Goal: Information Seeking & Learning: Learn about a topic

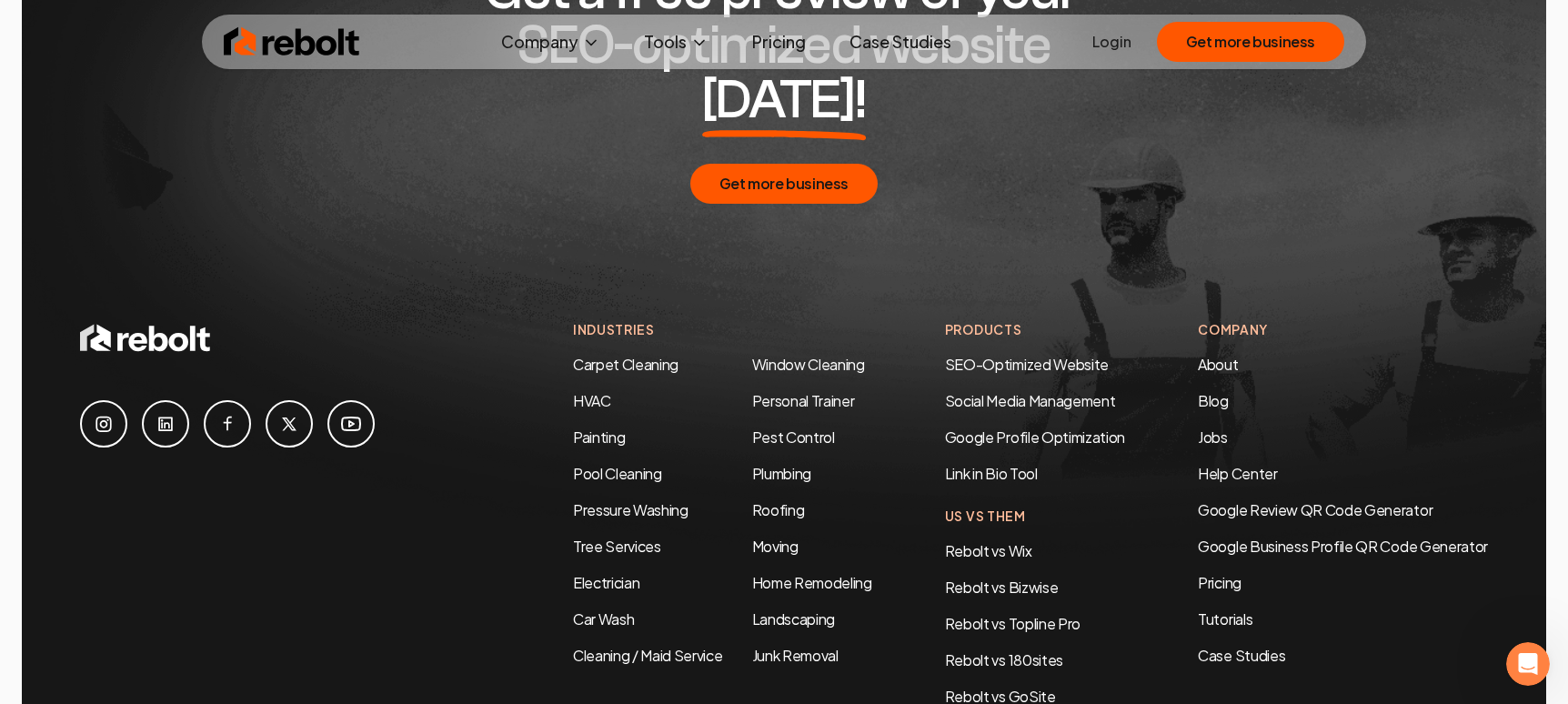
scroll to position [9493, 0]
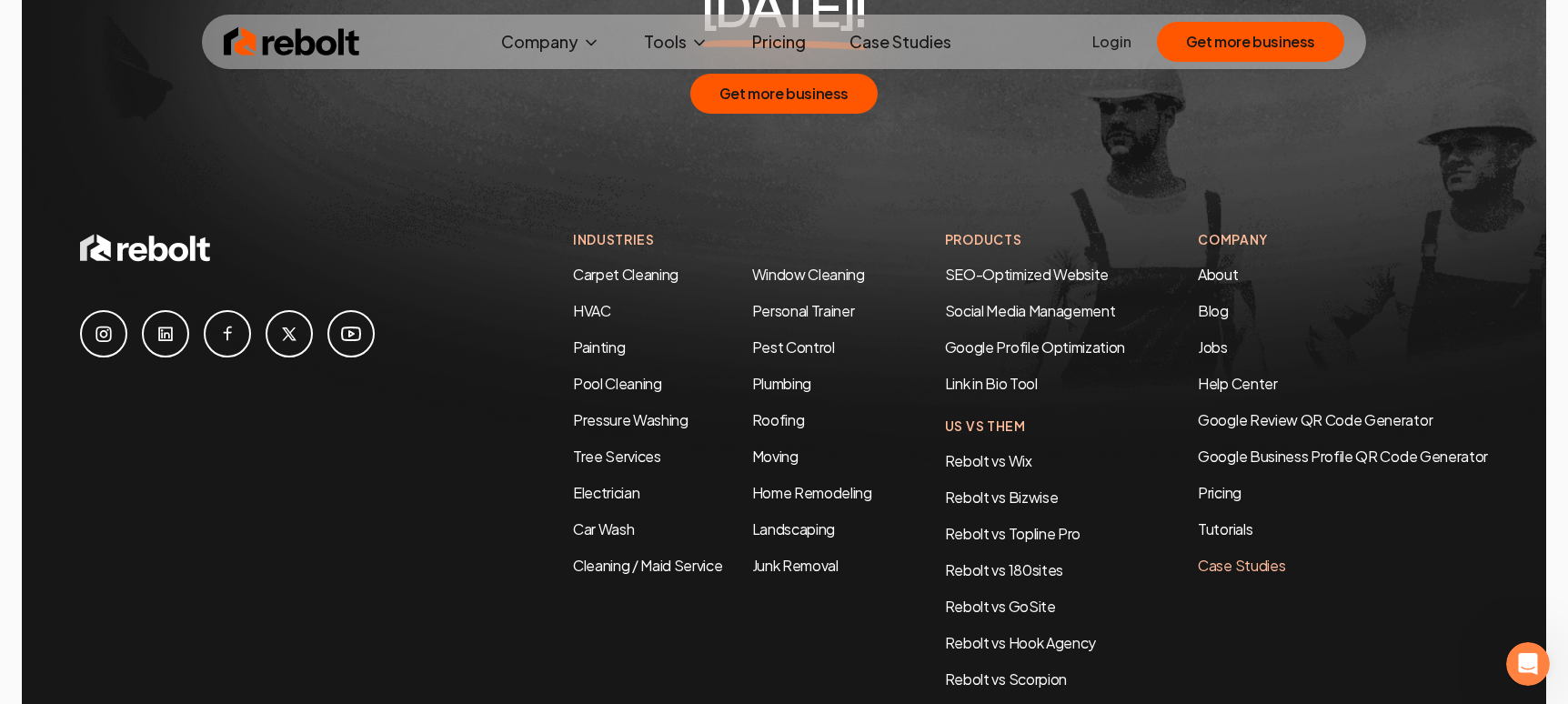
click at [1209, 555] on link "Case Studies" at bounding box center [1342, 565] width 290 height 22
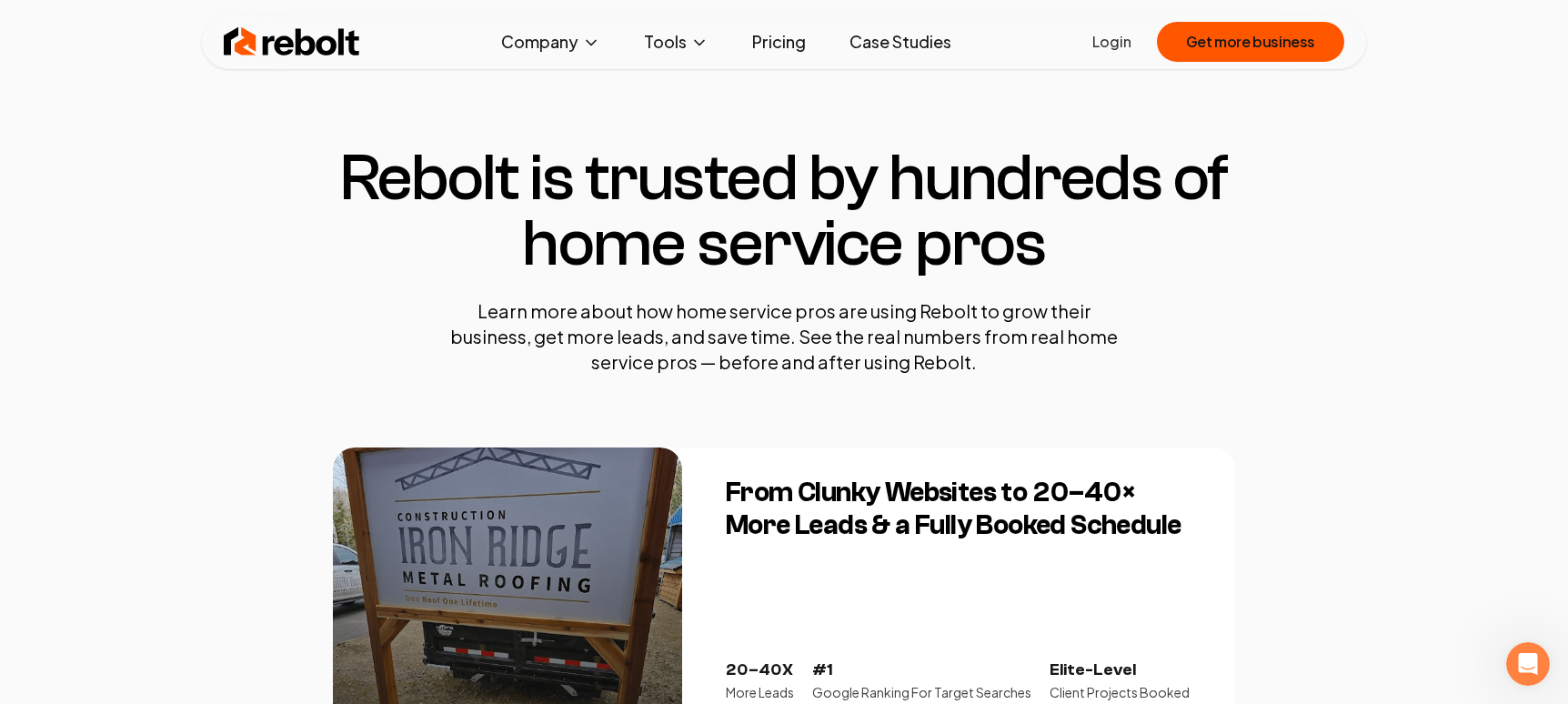
scroll to position [250, 0]
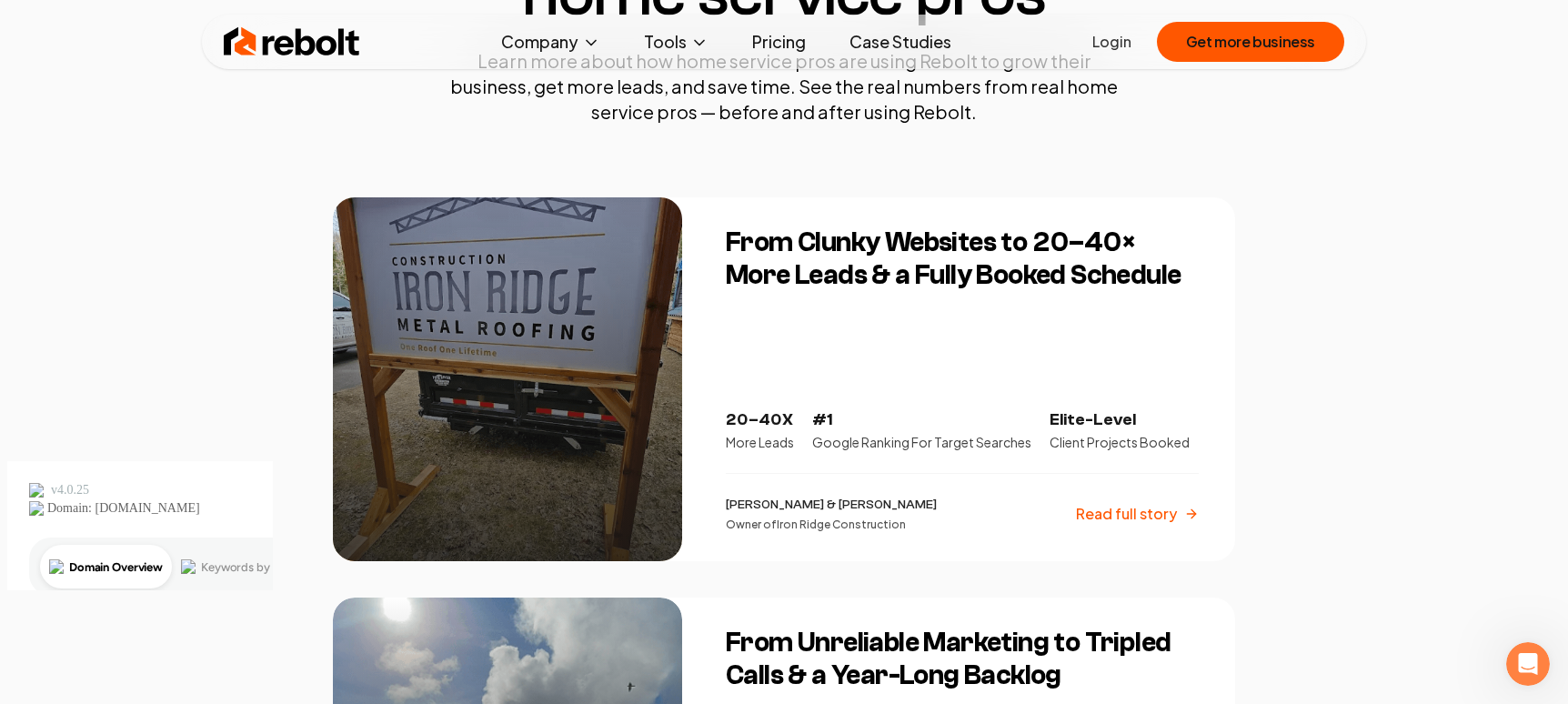
click at [529, 295] on div at bounding box center [507, 378] width 349 height 364
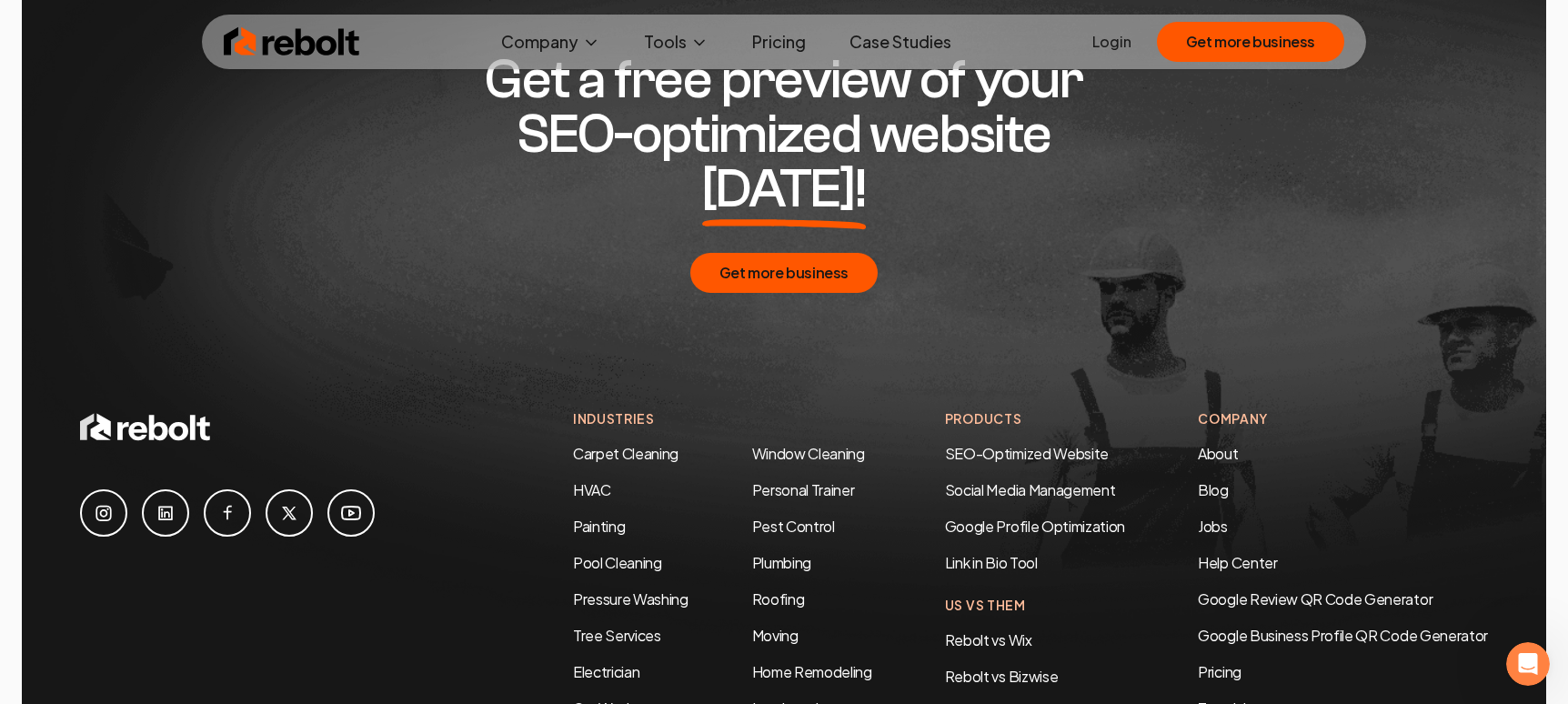
scroll to position [4841, 0]
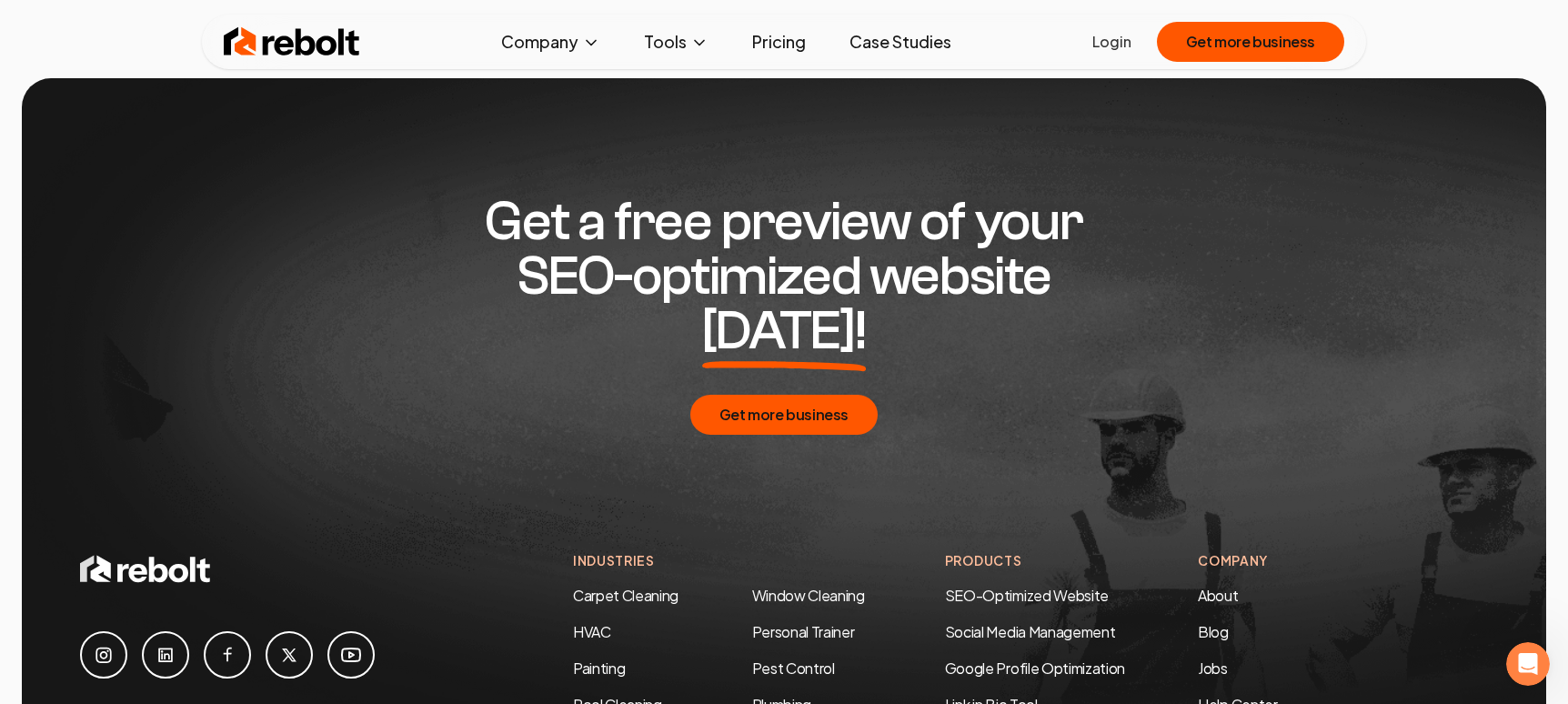
click at [778, 257] on h2 "Get a free preview of your SEO-optimized website [DATE]!" at bounding box center [784, 276] width 698 height 164
click at [802, 395] on button "Get more business" at bounding box center [784, 414] width 187 height 40
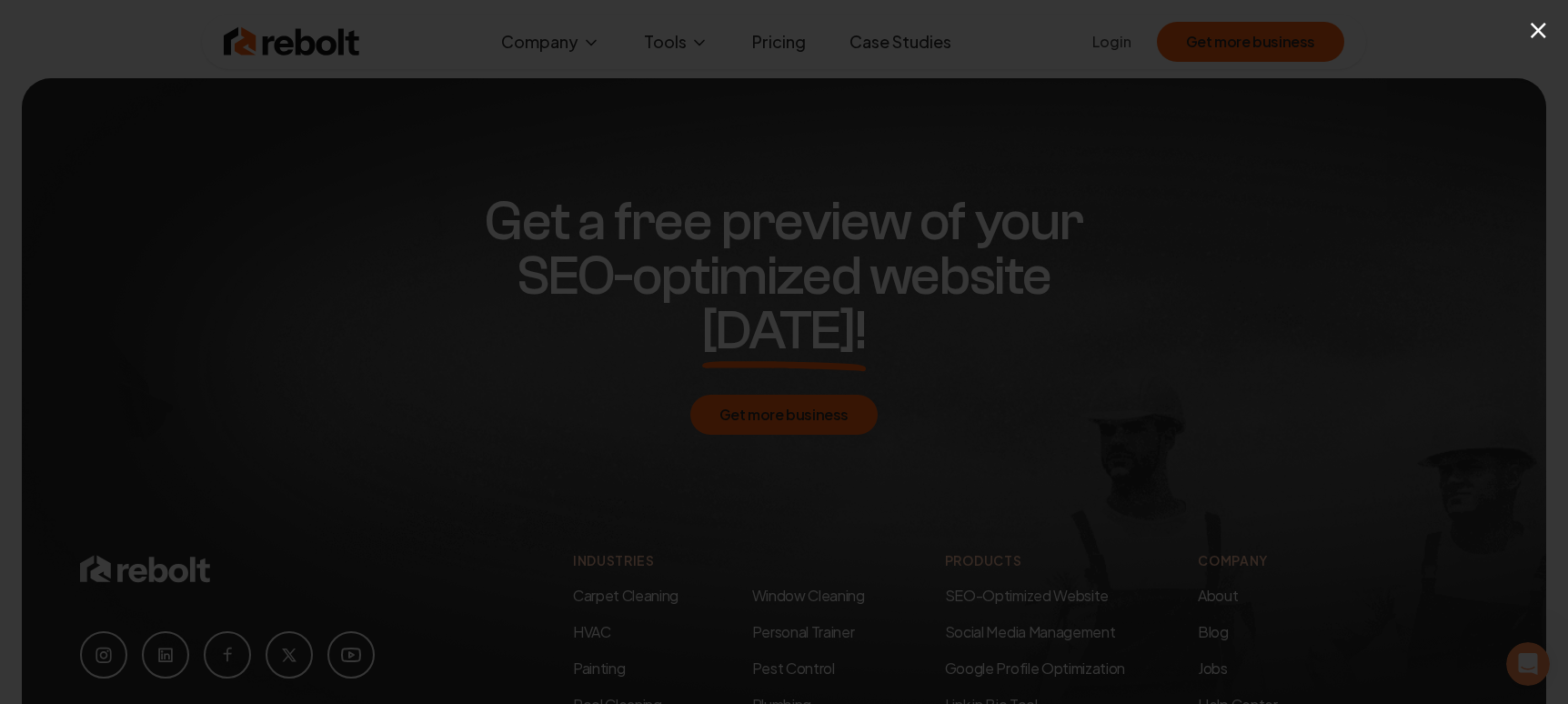
click at [1545, 36] on button "×" at bounding box center [1538, 29] width 22 height 41
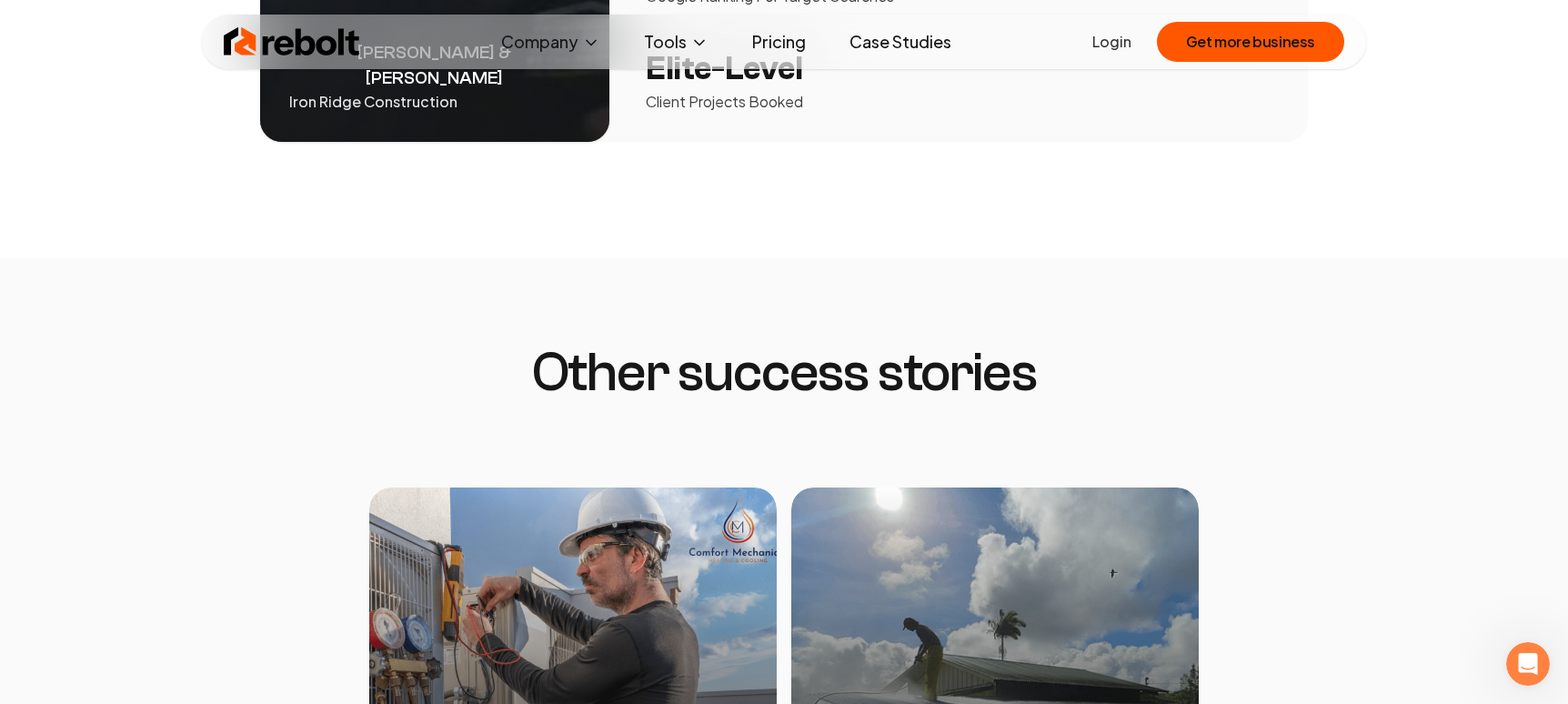
scroll to position [2981, 0]
